Goal: Book appointment/travel/reservation

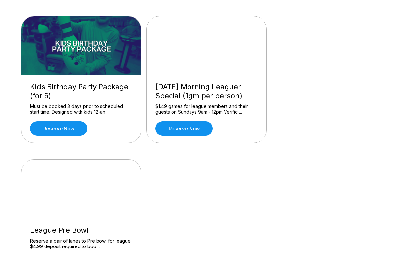
scroll to position [638, 0]
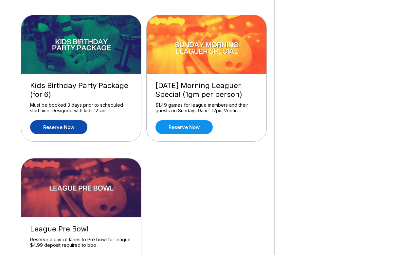
click at [77, 127] on link "Reserve now" at bounding box center [58, 127] width 57 height 14
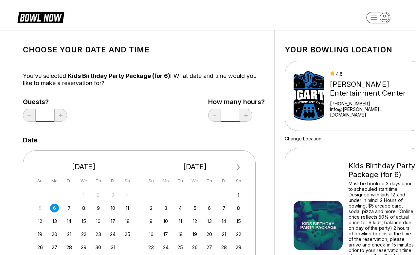
scroll to position [65, 0]
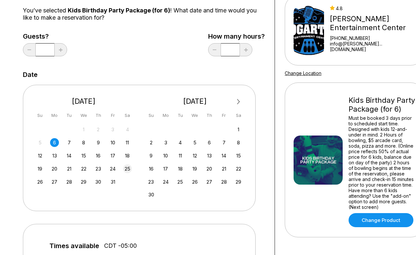
click at [126, 170] on div "25" at bounding box center [127, 168] width 9 height 9
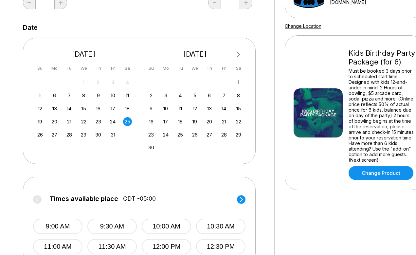
scroll to position [198, 0]
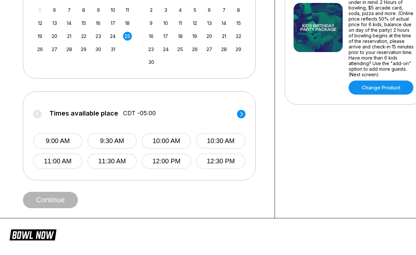
click at [241, 113] on circle at bounding box center [241, 114] width 9 height 9
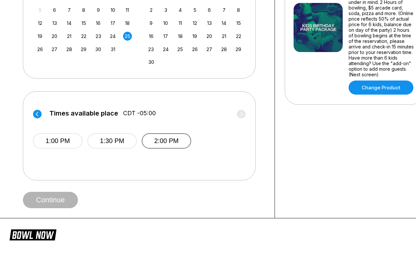
click at [180, 143] on button "2:00 PM" at bounding box center [166, 140] width 49 height 15
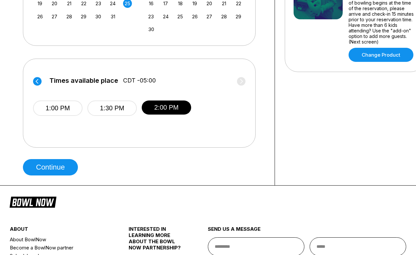
scroll to position [231, 0]
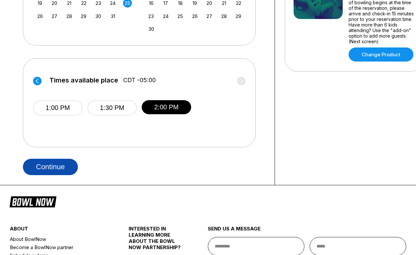
click at [59, 168] on button "Continue" at bounding box center [50, 167] width 55 height 16
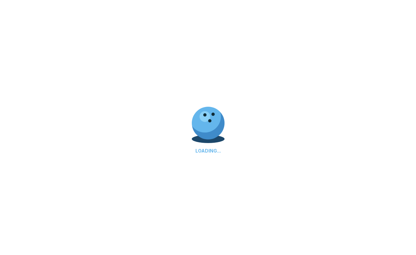
select select "**"
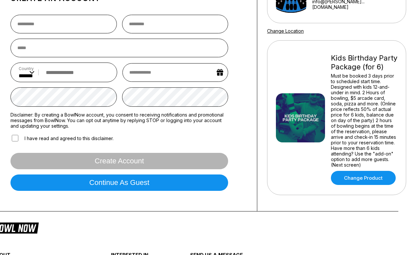
scroll to position [108, 18]
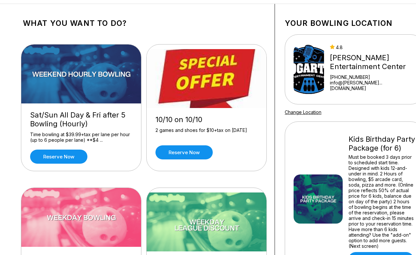
scroll to position [31, 0]
